Goal: Task Accomplishment & Management: Use online tool/utility

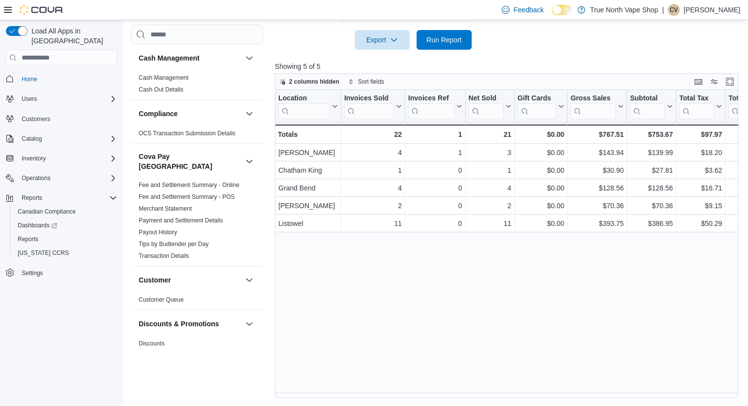
scroll to position [710, 0]
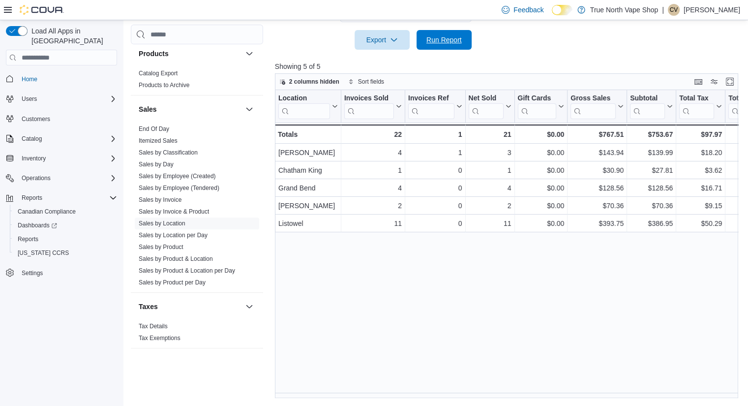
click at [449, 39] on span "Run Report" at bounding box center [444, 40] width 35 height 10
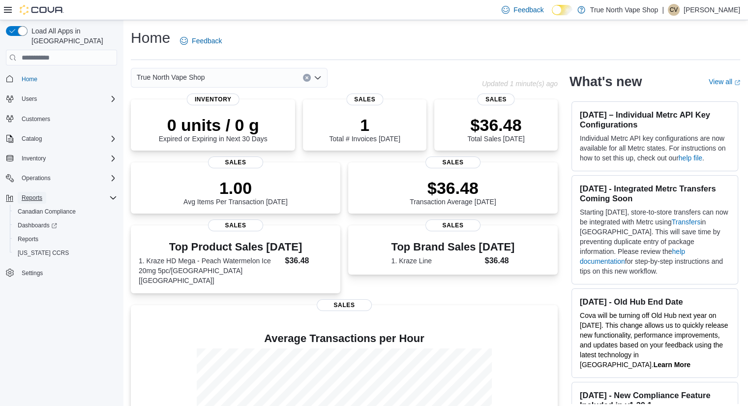
click at [38, 194] on span "Reports" at bounding box center [32, 198] width 21 height 8
click at [37, 194] on span "Reports" at bounding box center [32, 198] width 21 height 8
click at [31, 235] on span "Reports" at bounding box center [28, 239] width 21 height 8
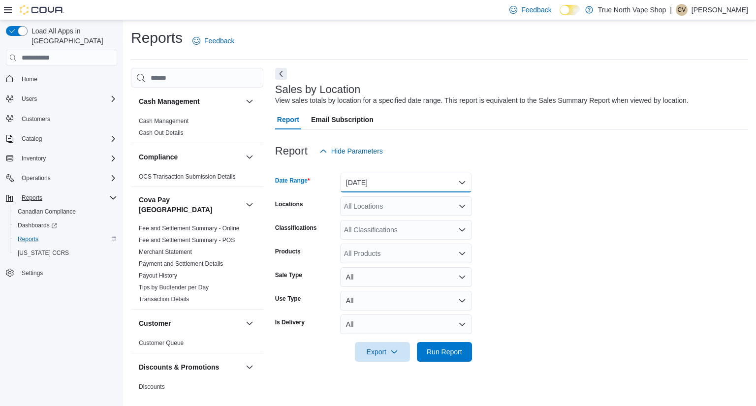
click at [438, 183] on button "[DATE]" at bounding box center [406, 183] width 132 height 20
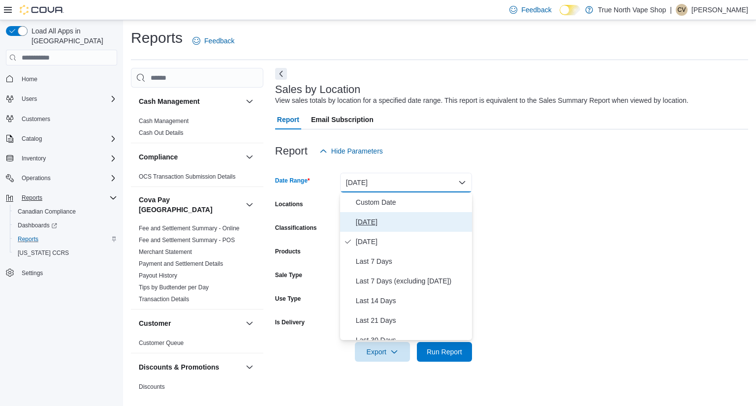
click at [366, 222] on span "[DATE]" at bounding box center [412, 222] width 112 height 12
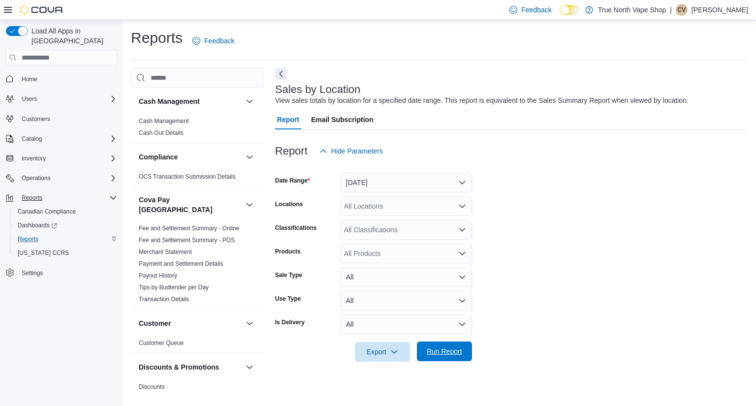
click at [448, 348] on span "Run Report" at bounding box center [444, 351] width 35 height 10
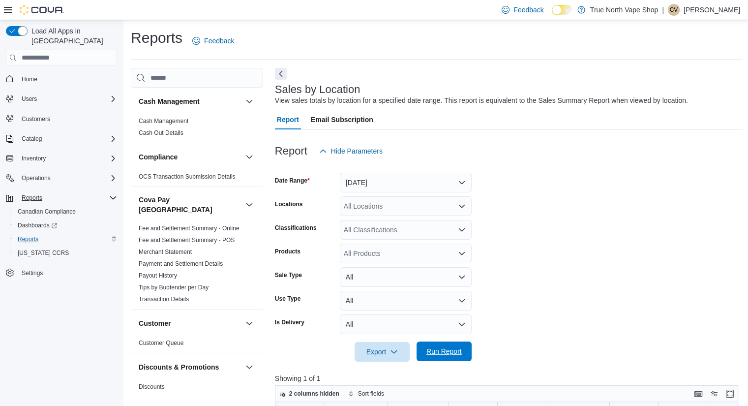
click at [444, 349] on span "Run Report" at bounding box center [444, 351] width 35 height 10
